Goal: Check status: Check status

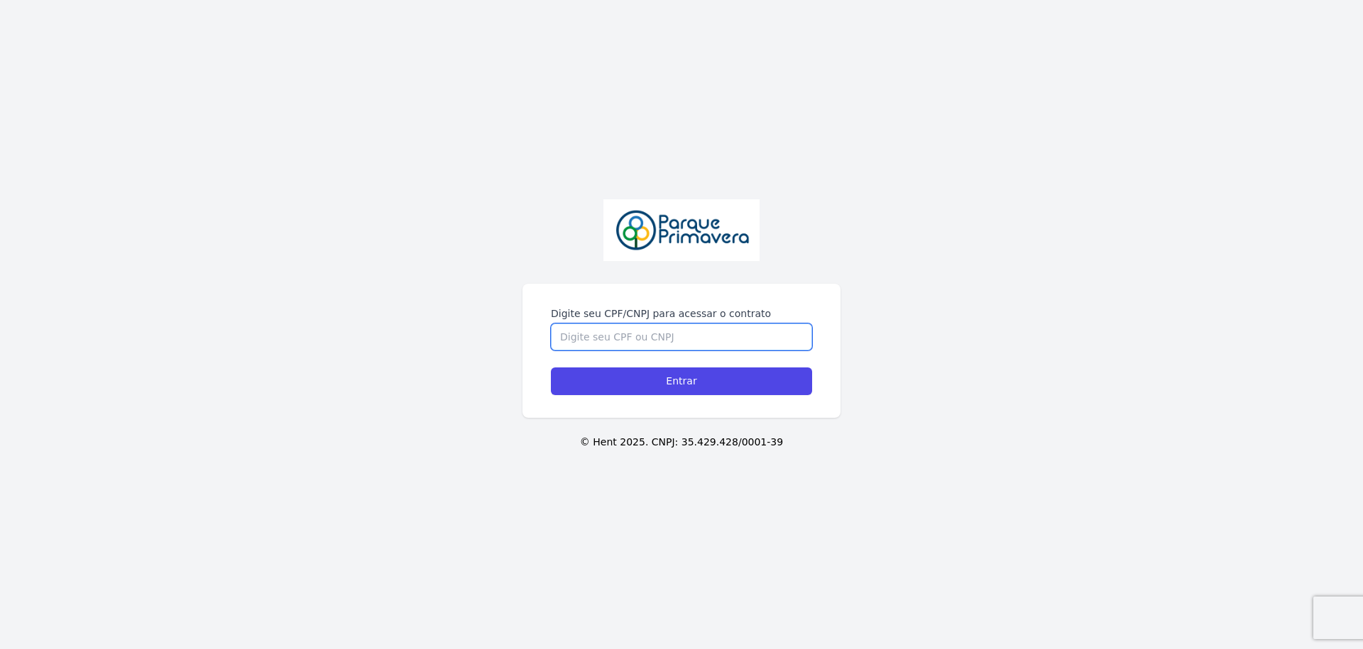
click at [623, 337] on input "Digite seu CPF/CNPJ para acessar o contrato" at bounding box center [681, 337] width 261 height 27
type input "07034826102"
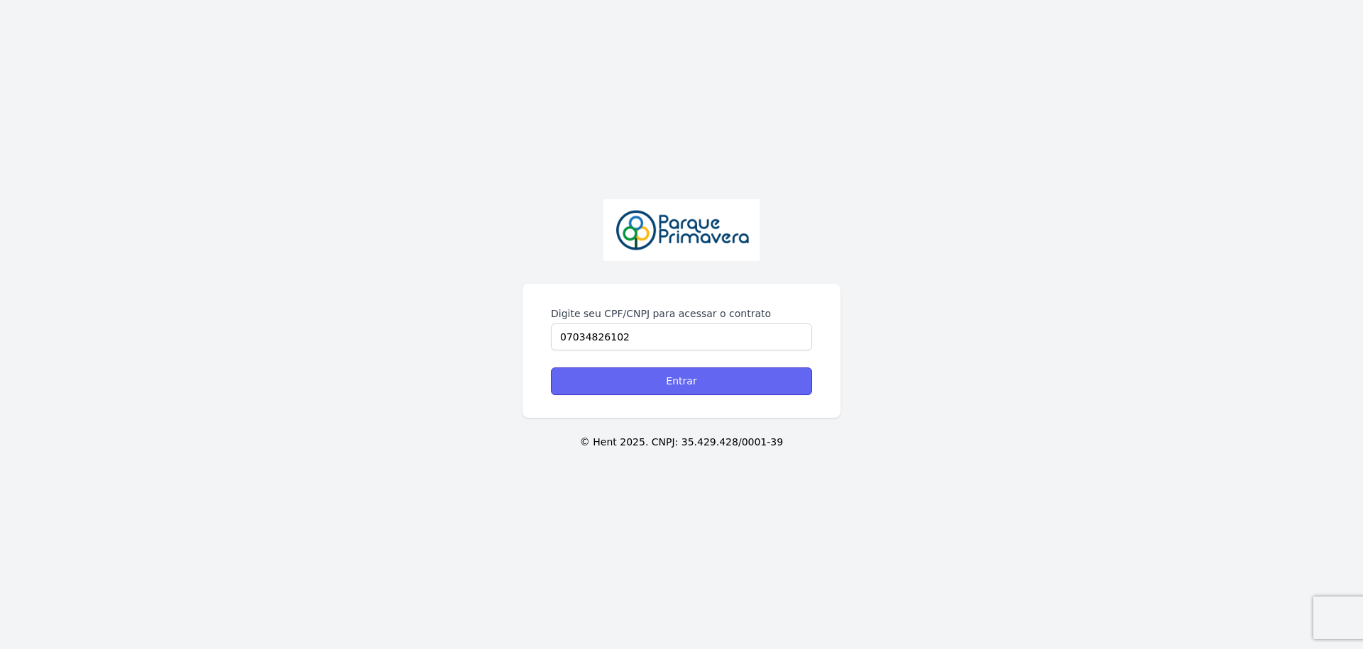
click at [628, 381] on input "Entrar" at bounding box center [681, 382] width 261 height 28
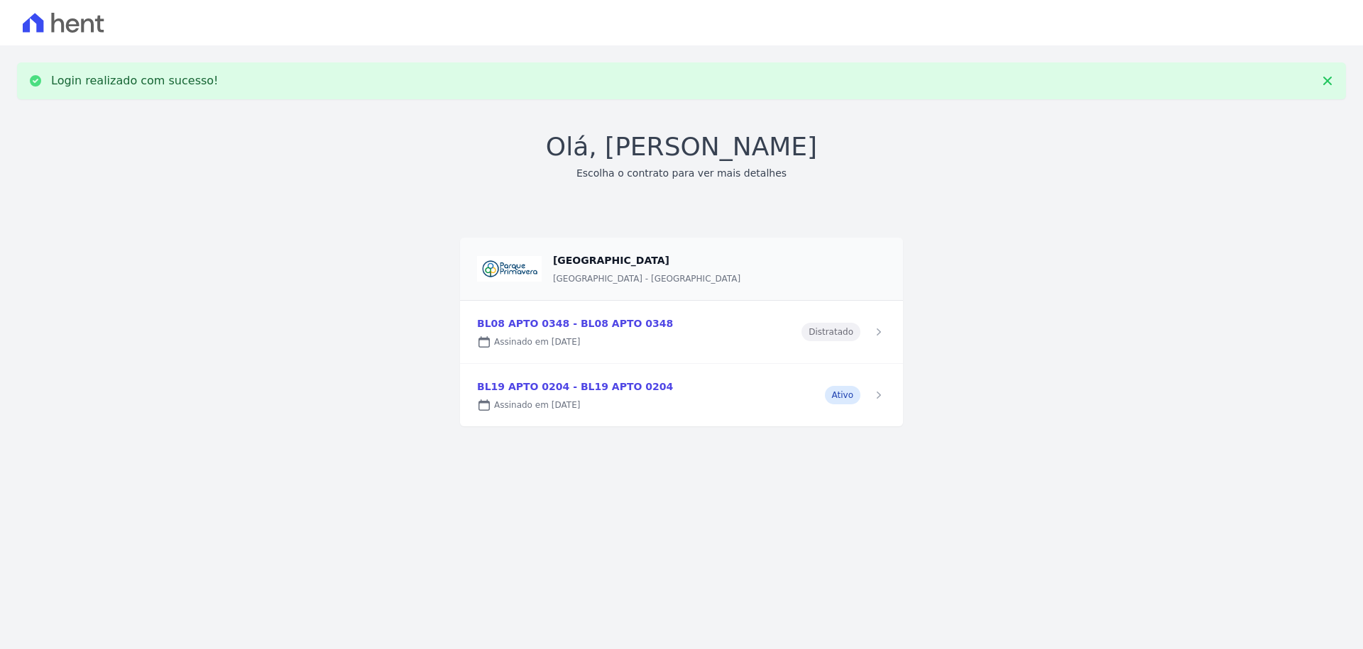
click at [541, 389] on link at bounding box center [681, 395] width 443 height 62
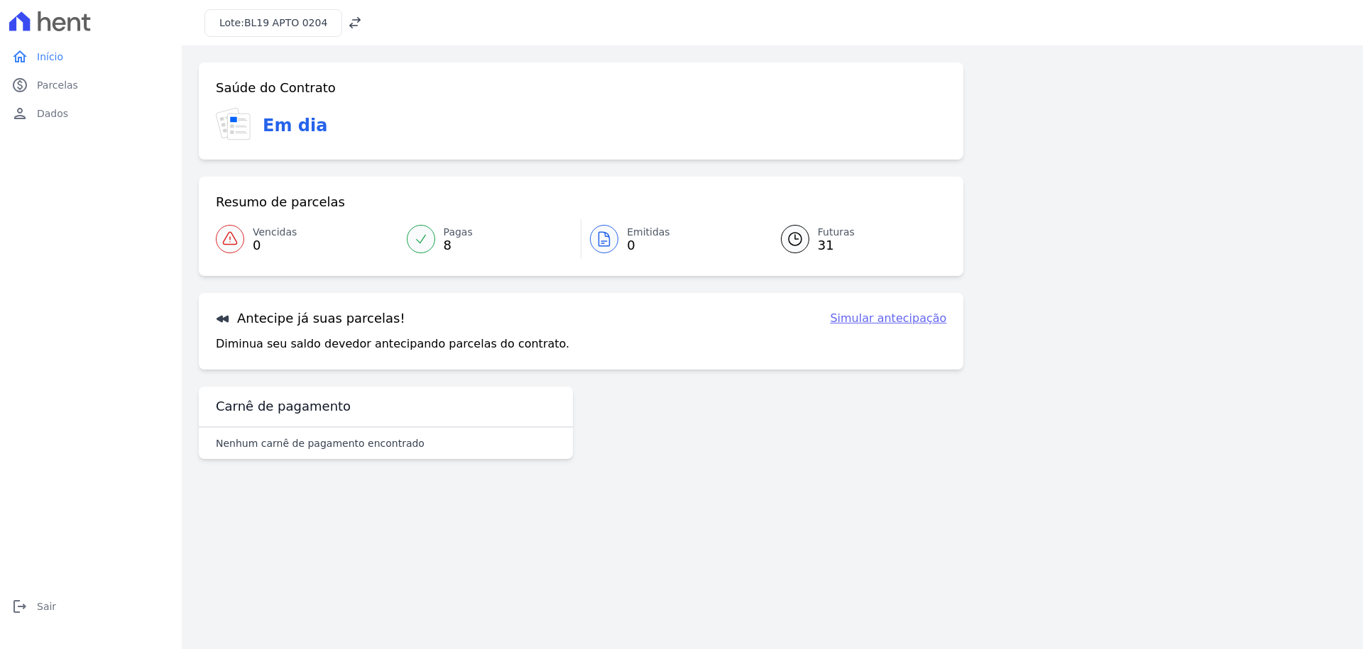
click at [440, 236] on link "Pagas 8" at bounding box center [489, 239] width 183 height 40
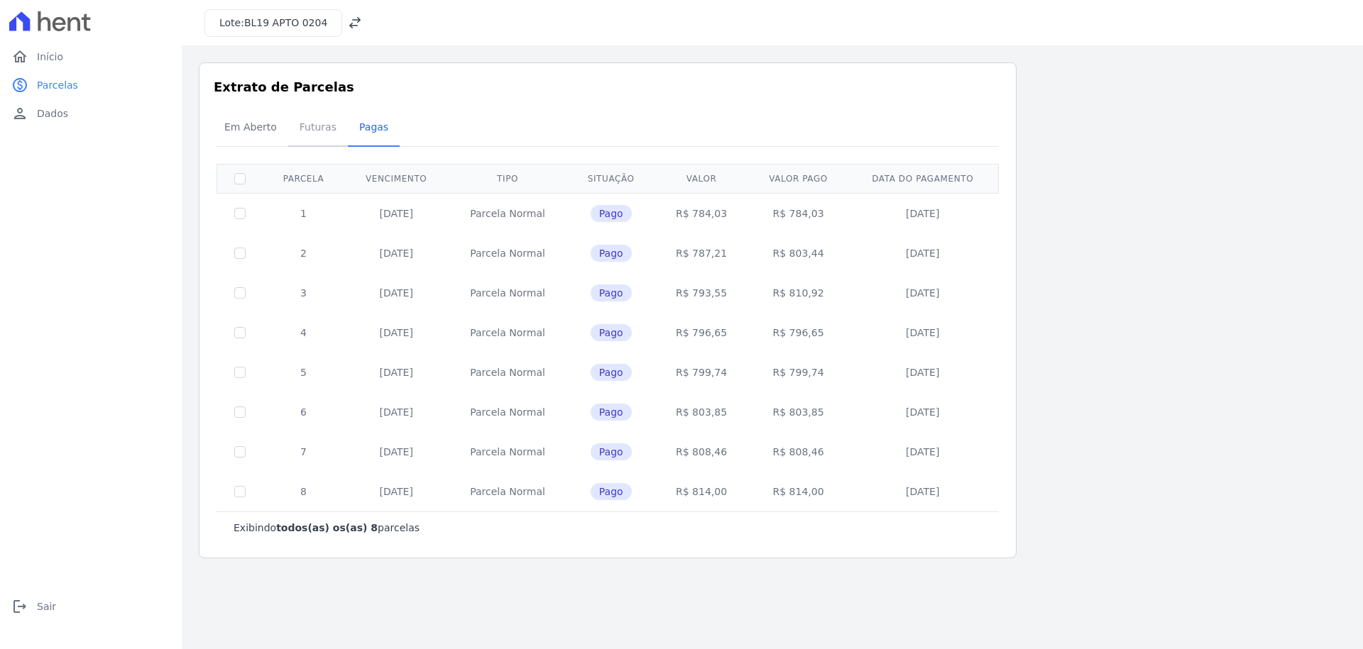
click at [314, 141] on span "Futuras" at bounding box center [318, 127] width 54 height 28
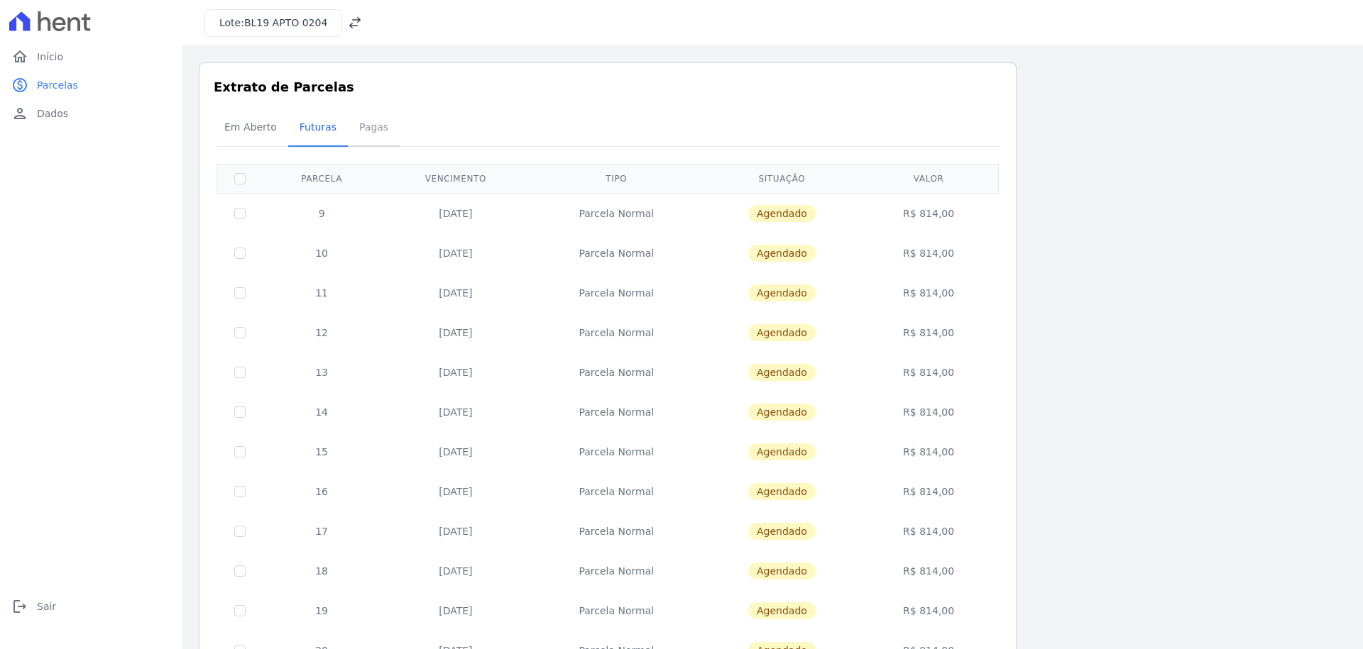
click at [370, 129] on span "Pagas" at bounding box center [374, 127] width 46 height 28
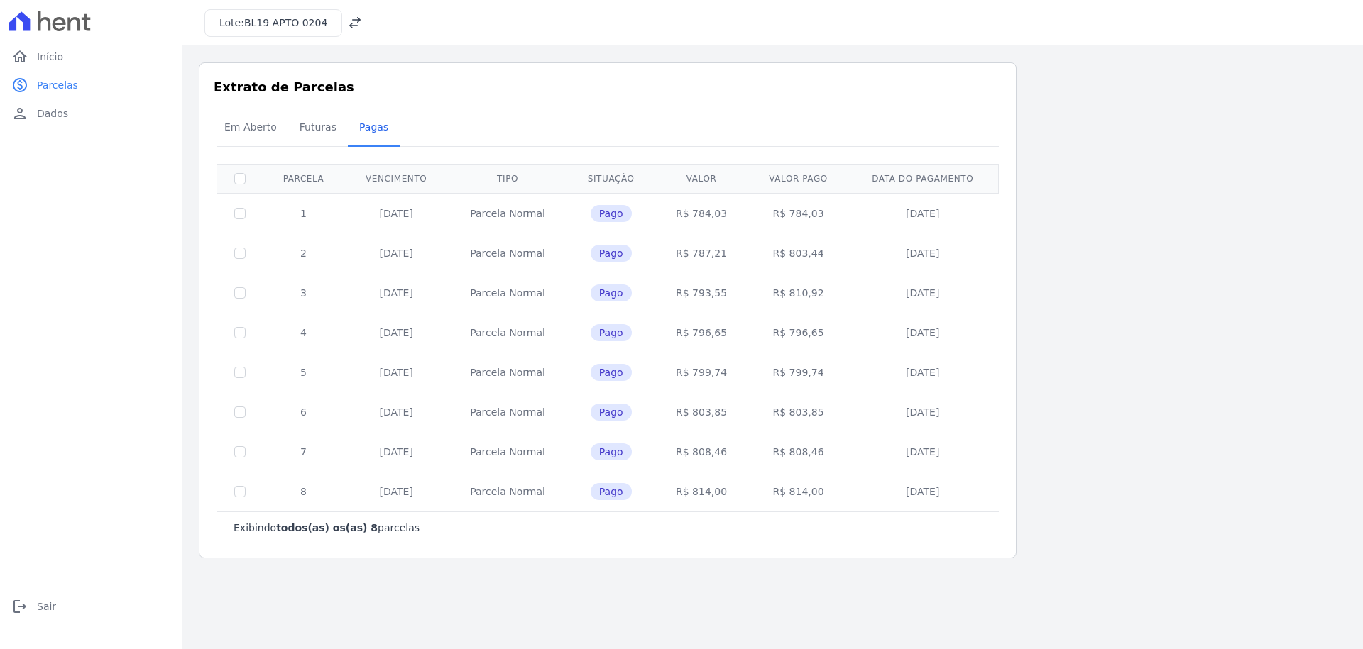
click at [211, 130] on div "Extrato de Parcelas Em [GEOGRAPHIC_DATA] Futuras [GEOGRAPHIC_DATA] 0 selecionad…" at bounding box center [608, 310] width 818 height 496
click at [238, 128] on span "Em Aberto" at bounding box center [251, 127] width 70 height 28
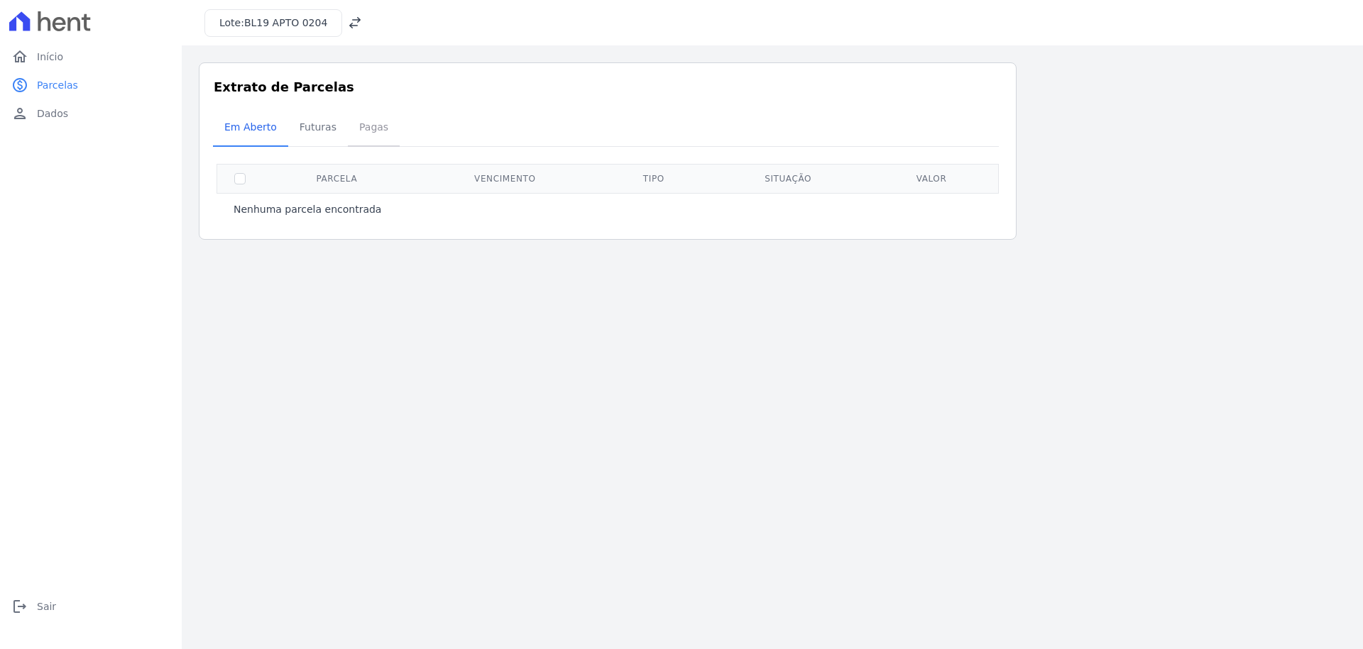
click at [390, 133] on span "Pagas" at bounding box center [374, 127] width 46 height 28
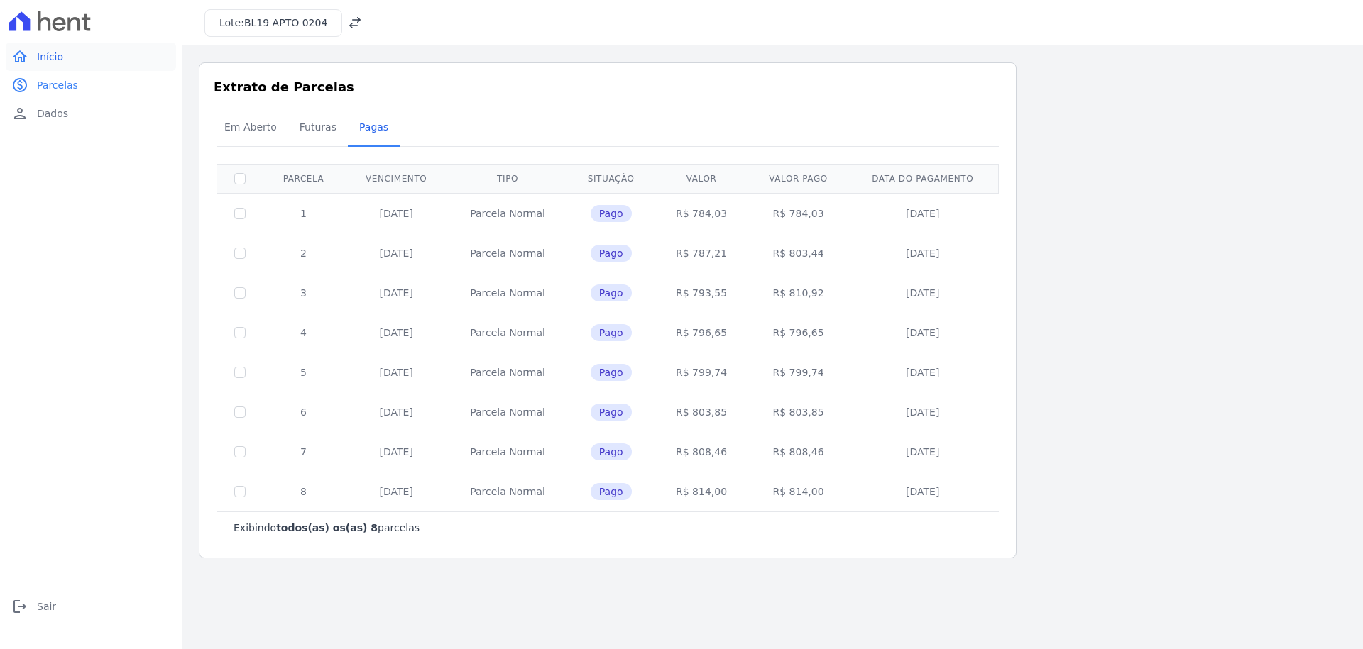
click at [75, 60] on link "home Início" at bounding box center [91, 57] width 170 height 28
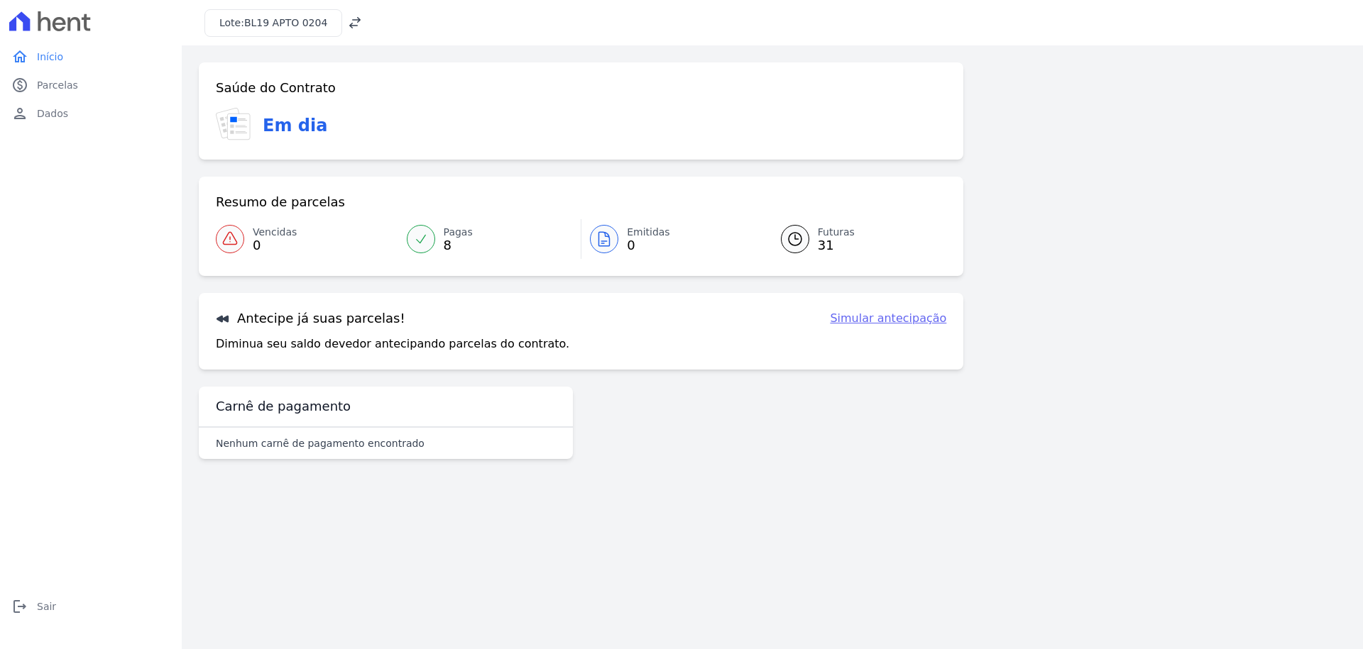
click at [877, 317] on link "Simular antecipação" at bounding box center [888, 318] width 116 height 17
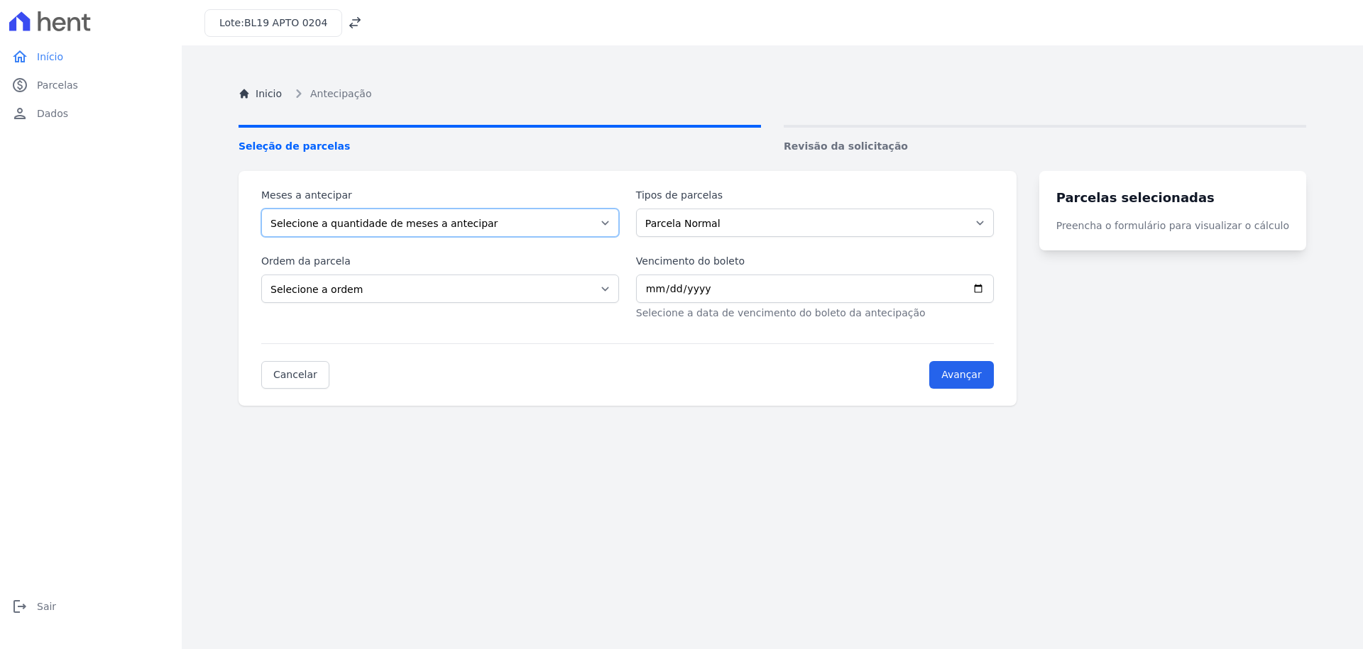
select select "2"
click at [261, 209] on select "Selecione a quantidade de meses a antecipar 1 2 3 4 5 6 7 8 9 10 11 12 13 14 15…" at bounding box center [440, 223] width 358 height 28
drag, startPoint x: 695, startPoint y: 225, endPoint x: 485, endPoint y: 295, distance: 220.6
click at [485, 295] on div "Meses a antecipar Selecione a quantidade de meses a antecipar 1 2 3 4 5 6 7 8 9…" at bounding box center [627, 254] width 732 height 133
select select "ending"
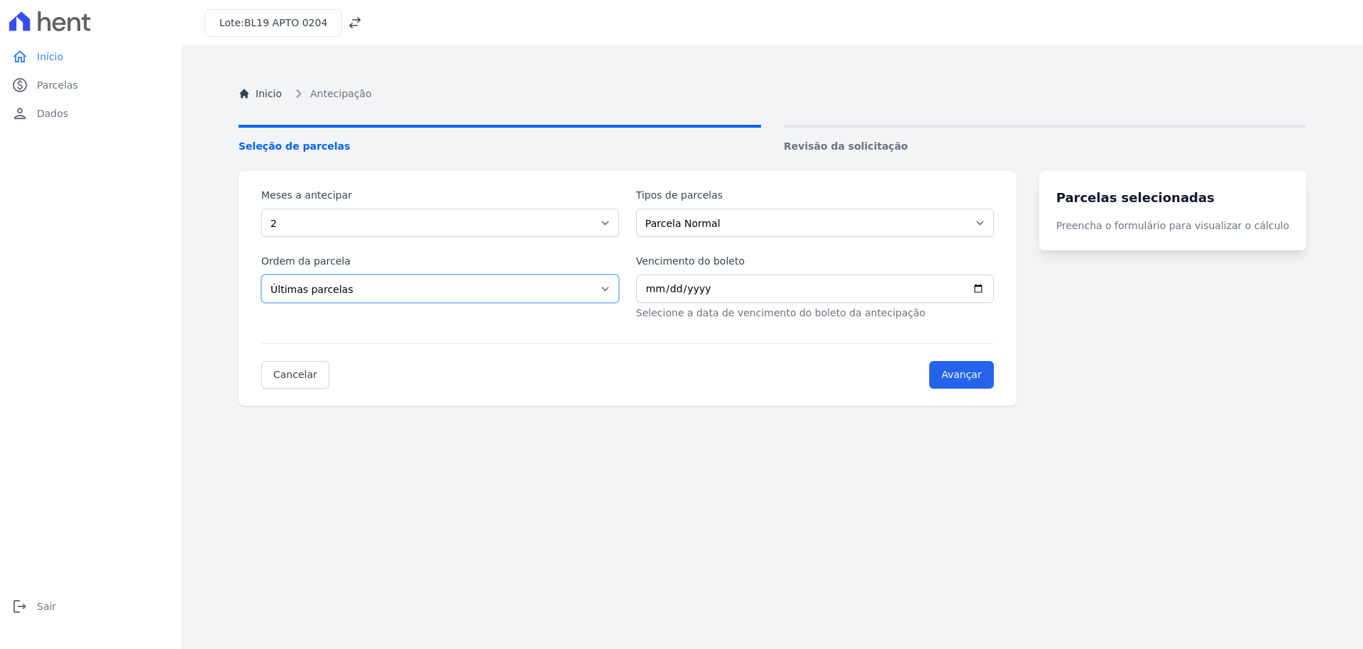
click at [261, 275] on select "Selecione a ordem Últimas parcelas Primeiras parcelas" at bounding box center [440, 289] width 358 height 28
click at [961, 373] on input "Avançar" at bounding box center [961, 375] width 65 height 28
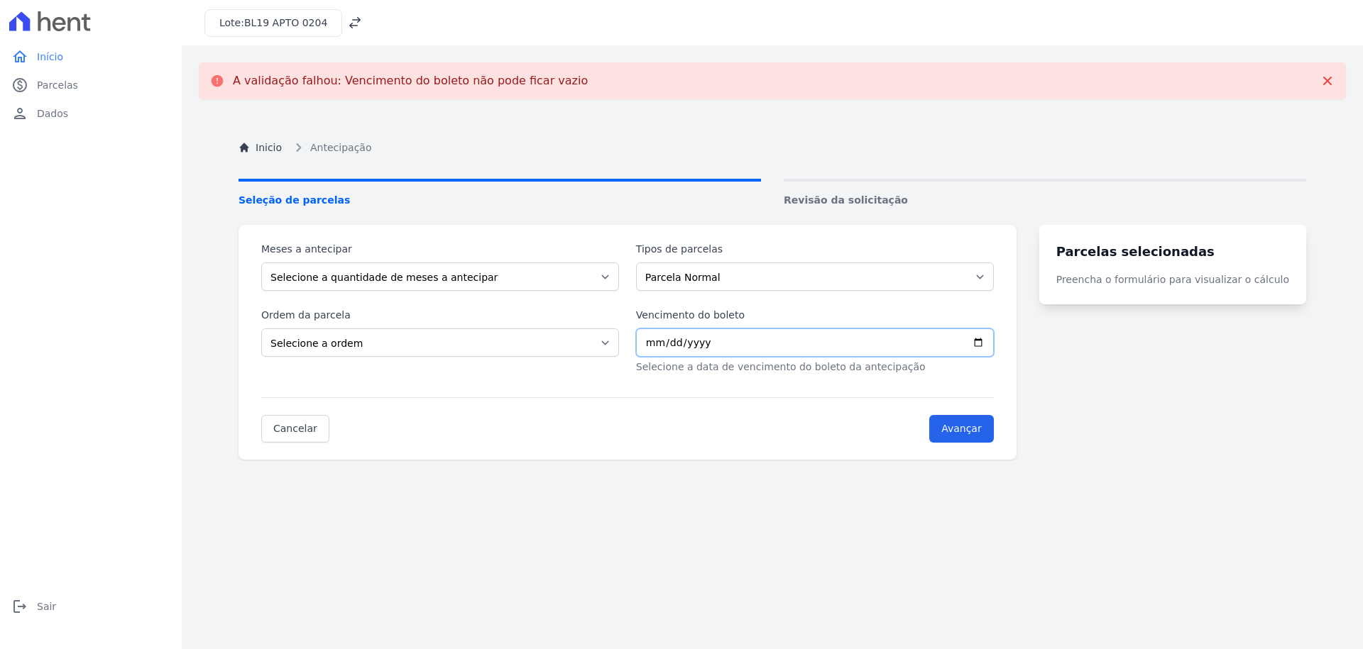
click at [765, 348] on input "Vencimento do boleto" at bounding box center [815, 343] width 358 height 28
click at [983, 346] on input "Vencimento do boleto" at bounding box center [815, 343] width 358 height 28
click at [249, 141] on link "Inicio" at bounding box center [259, 148] width 43 height 15
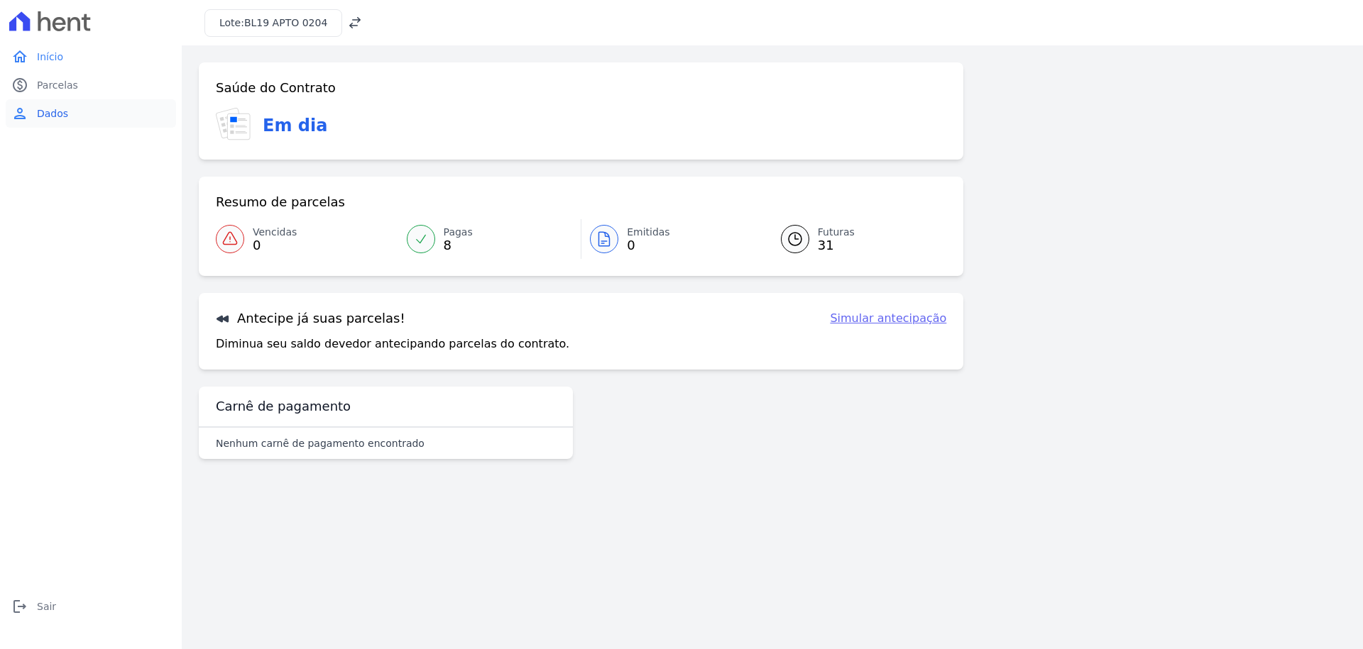
click at [72, 106] on link "person Dados" at bounding box center [91, 113] width 170 height 28
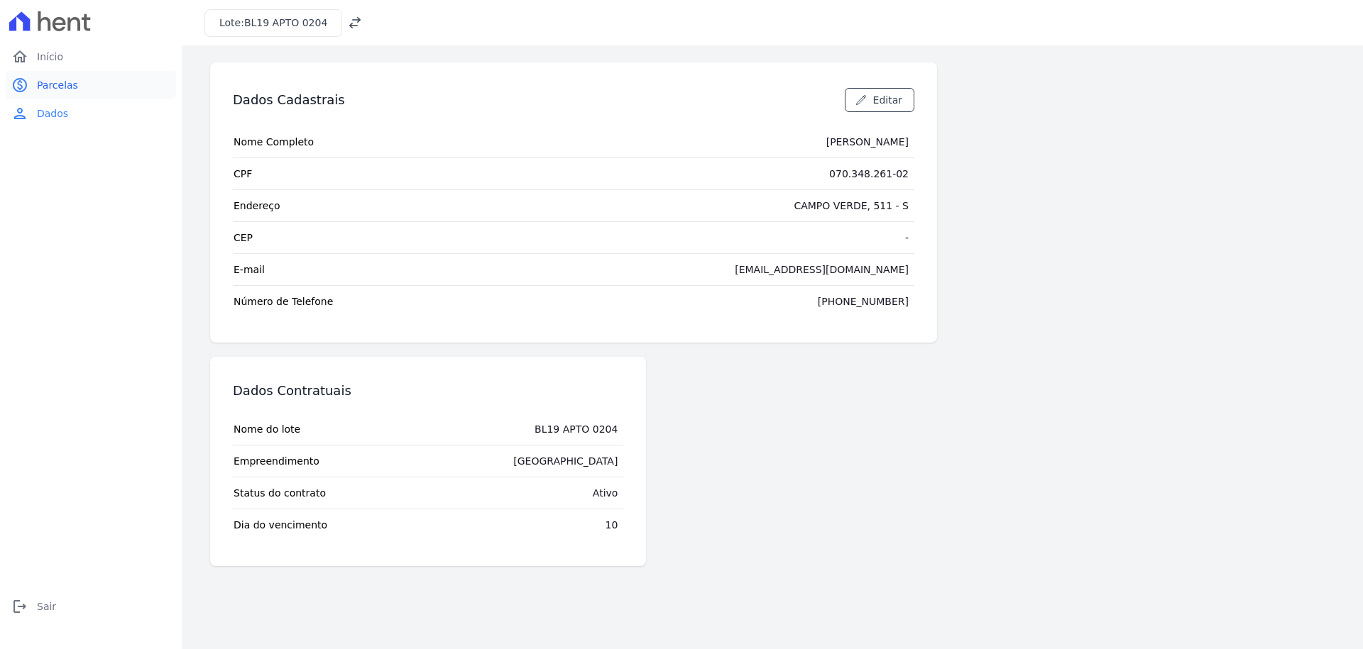
click at [40, 78] on span "Parcelas" at bounding box center [57, 85] width 41 height 14
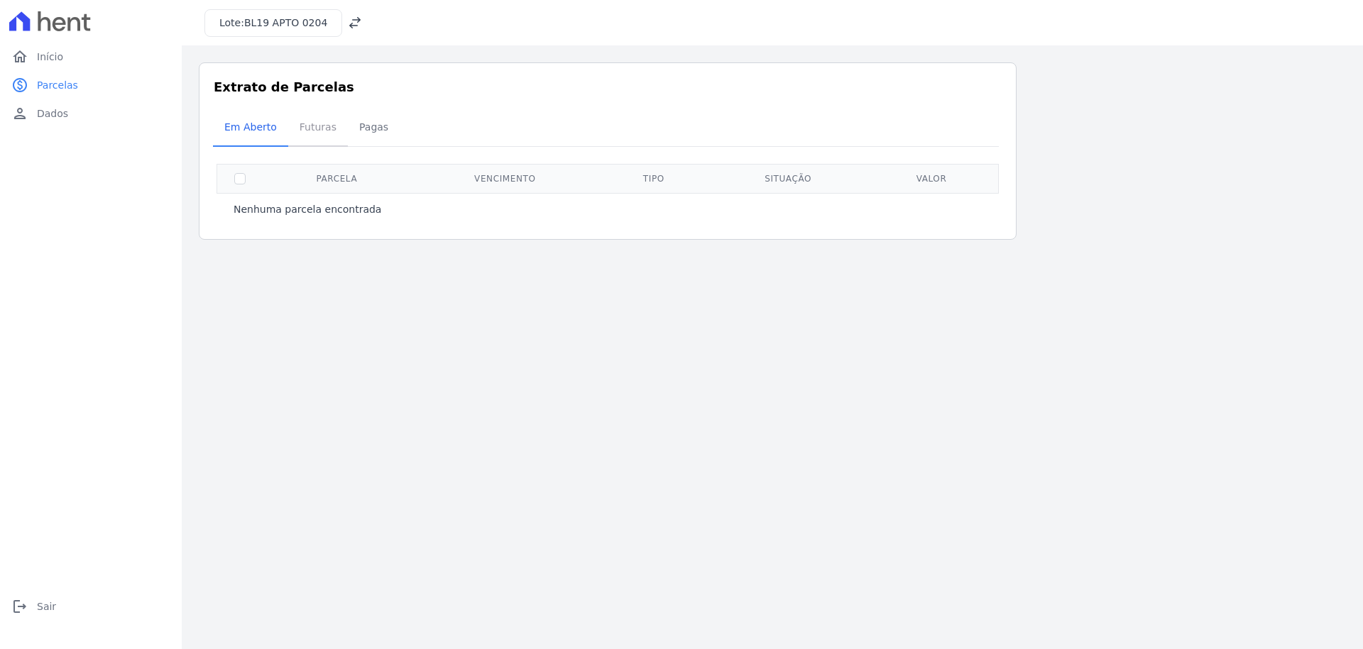
click at [318, 116] on span "Futuras" at bounding box center [318, 127] width 54 height 28
click at [362, 120] on span "Pagas" at bounding box center [374, 127] width 46 height 28
